Goal: Navigation & Orientation: Find specific page/section

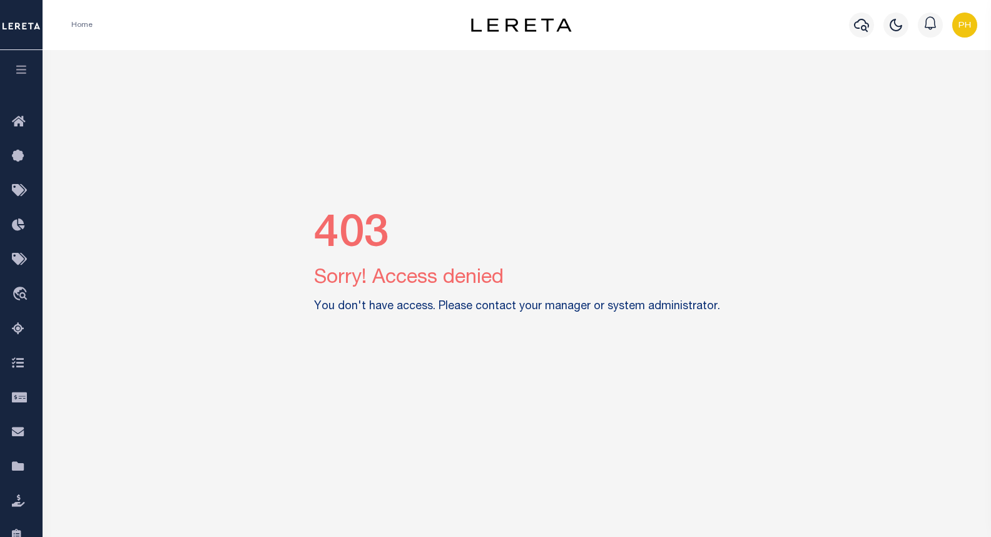
click at [967, 26] on img "button" at bounding box center [964, 25] width 25 height 25
click at [925, 91] on span "Sign out" at bounding box center [915, 88] width 36 height 9
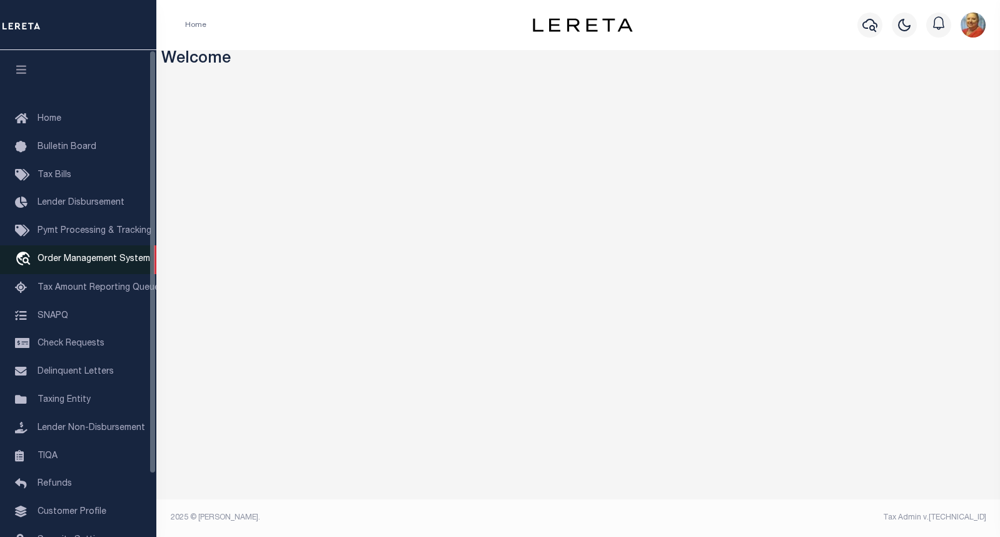
click at [48, 262] on span "Order Management System" at bounding box center [94, 259] width 113 height 9
